Goal: Check status: Verify the current state of an ongoing process or item

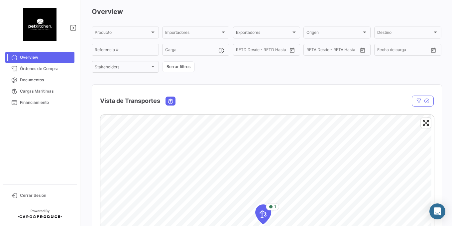
scroll to position [40, 0]
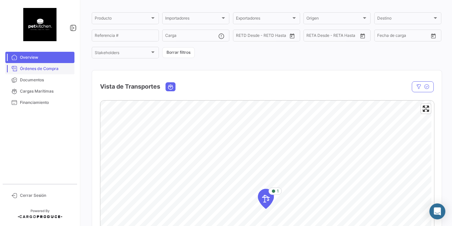
click at [37, 70] on span "Órdenes de Compra" at bounding box center [46, 69] width 52 height 6
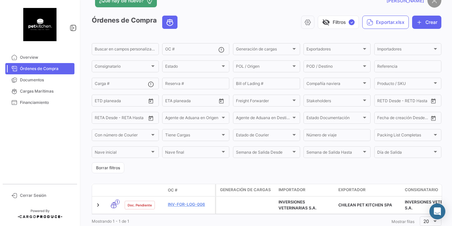
scroll to position [40, 0]
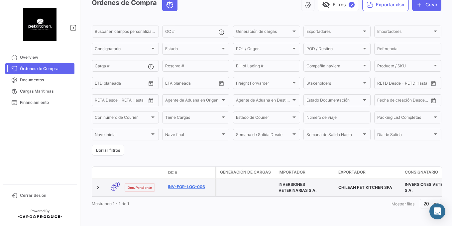
click at [184, 184] on link "INV-FOR-LOG-006" at bounding box center [190, 187] width 45 height 6
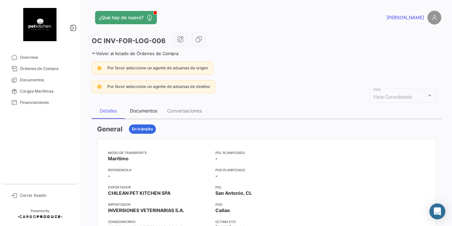
click at [152, 104] on div "Documentos" at bounding box center [143, 111] width 37 height 16
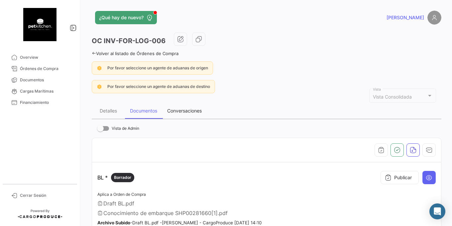
click at [186, 116] on div "Conversaciones" at bounding box center [184, 111] width 45 height 16
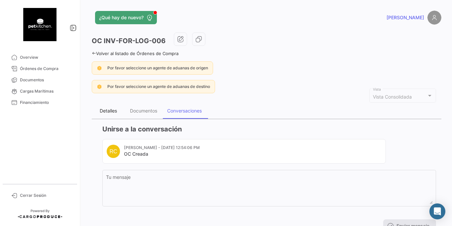
click at [98, 111] on div "Detalles" at bounding box center [108, 111] width 33 height 16
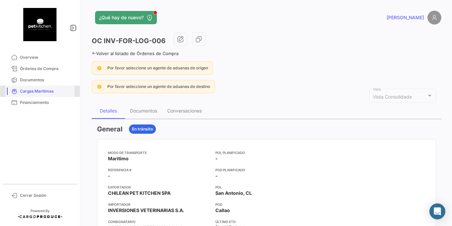
click at [63, 93] on span "Cargas Marítimas" at bounding box center [46, 91] width 52 height 6
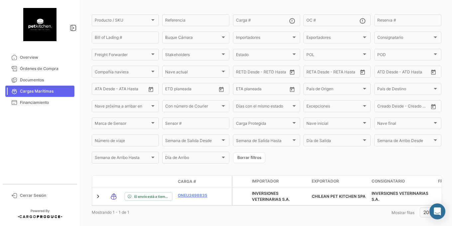
scroll to position [60, 0]
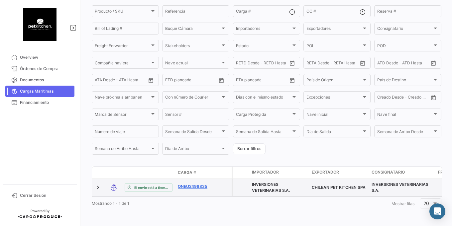
click at [196, 184] on link "ONEU2498835" at bounding box center [195, 187] width 35 height 6
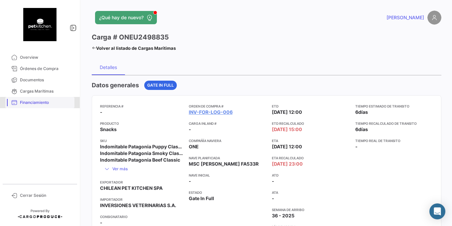
click at [56, 104] on span "Financiamiento" at bounding box center [46, 103] width 52 height 6
